Goal: Information Seeking & Learning: Check status

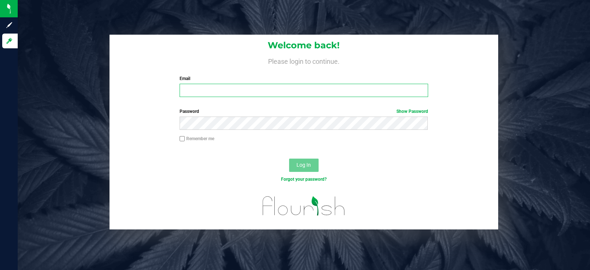
click at [194, 91] on input "Email" at bounding box center [304, 90] width 248 height 13
type input "kevin@cleantechniquelabs.com"
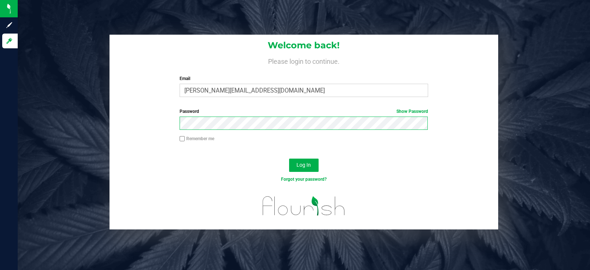
click at [289, 159] on button "Log In" at bounding box center [303, 165] width 29 height 13
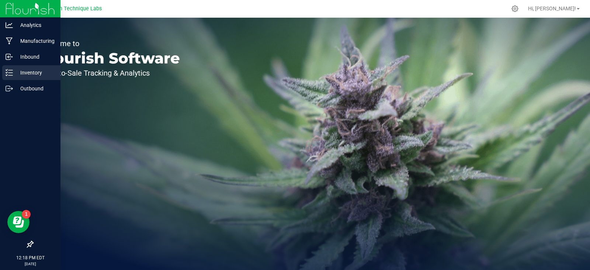
click at [17, 74] on p "Inventory" at bounding box center [35, 72] width 44 height 9
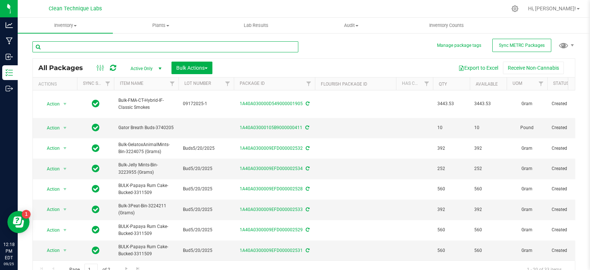
click at [165, 48] on input "text" at bounding box center [165, 46] width 266 height 11
paste input "1A40A030000D549000001907"
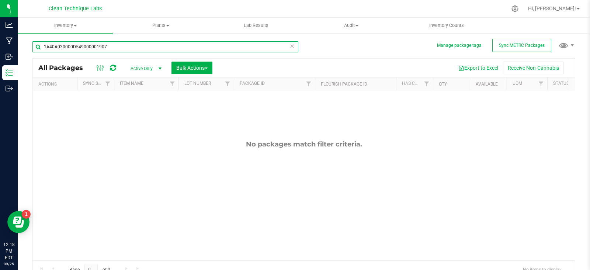
type input "1A40A030000D549000001907"
click at [161, 67] on span "select" at bounding box center [160, 69] width 6 height 6
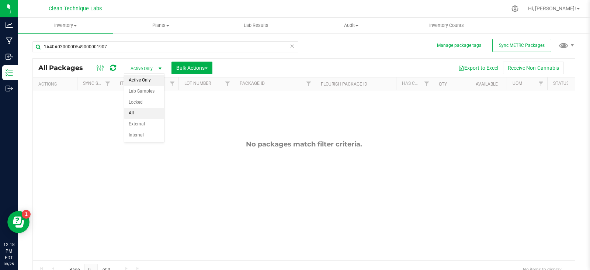
click at [151, 113] on li "All" at bounding box center [144, 113] width 40 height 11
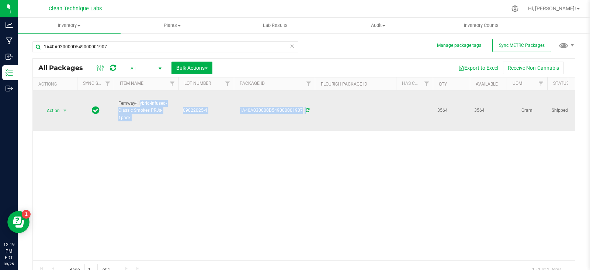
drag, startPoint x: 115, startPoint y: 100, endPoint x: 304, endPoint y: 117, distance: 190.6
copy tr "Fernway-Hybrid-Infused-Classic Smokes PRJs-1pack 09022025-4 1A40A030000D5490000…"
